Goal: Obtain resource: Download file/media

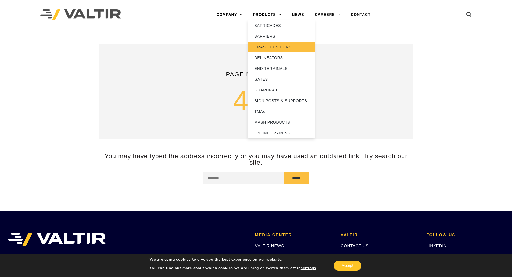
click at [278, 49] on link "CRASH CUSHIONS" at bounding box center [280, 47] width 67 height 11
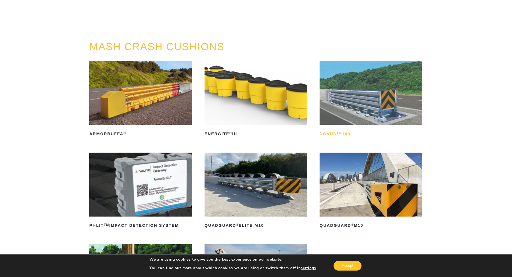
scroll to position [54, 0]
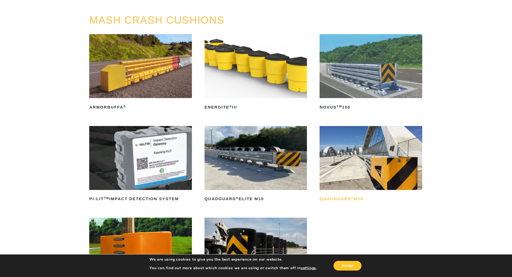
click at [340, 198] on h2 "QuadGuard ® M10" at bounding box center [370, 199] width 102 height 9
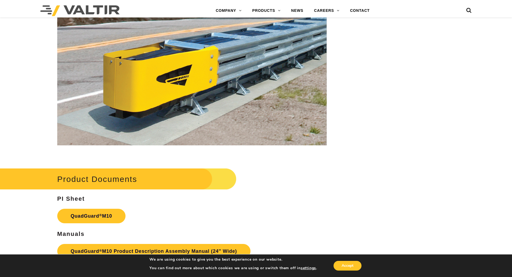
scroll to position [2053, 0]
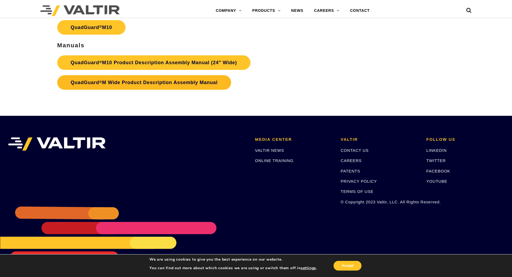
click at [176, 81] on link "QuadGuard ® M Wide Product Description Assembly Manual" at bounding box center [144, 82] width 174 height 15
